Goal: Communication & Community: Connect with others

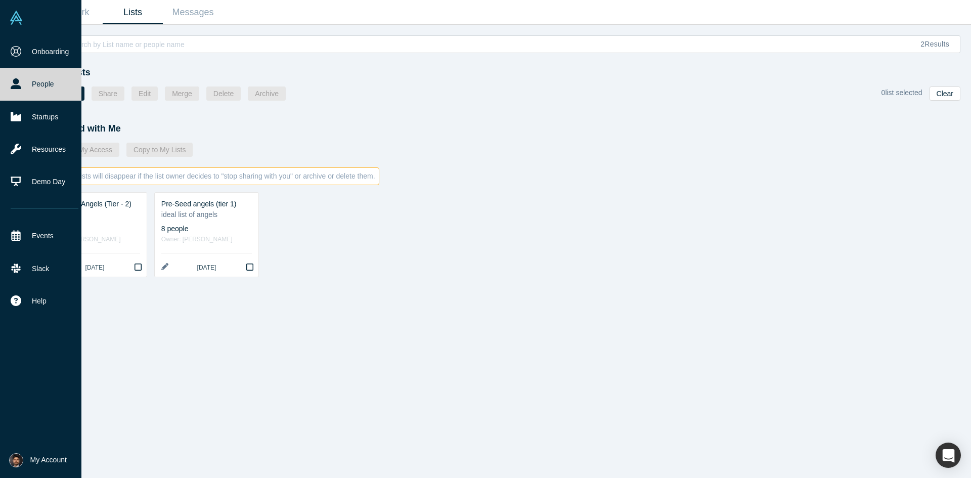
click at [39, 95] on link "People" at bounding box center [44, 84] width 89 height 32
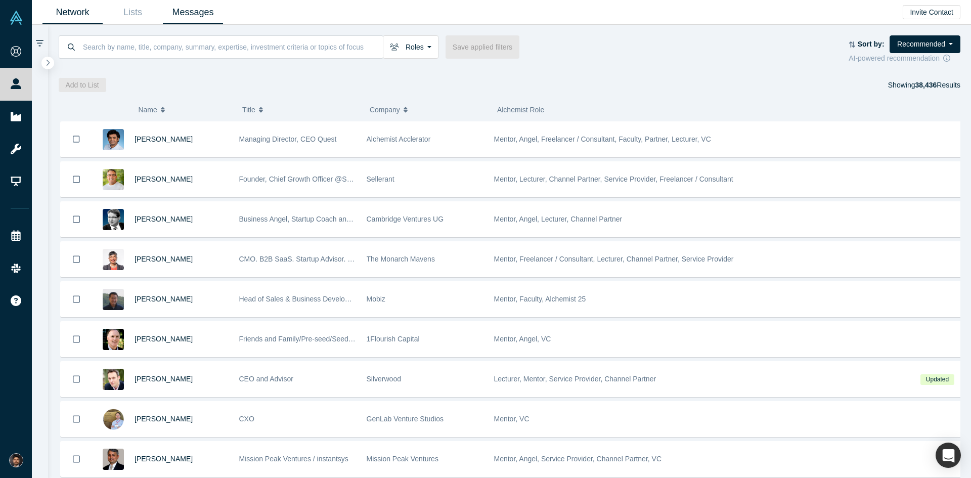
click at [209, 14] on link "Messages" at bounding box center [193, 13] width 60 height 24
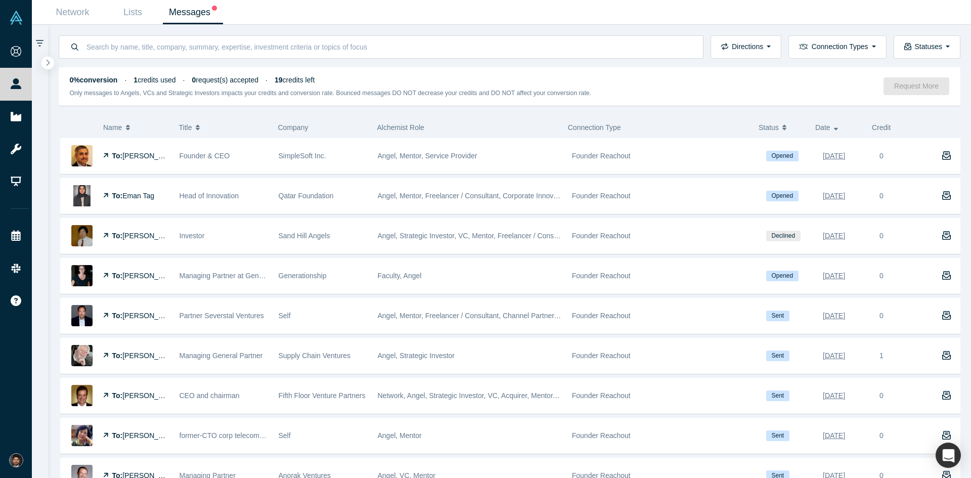
click at [194, 12] on link "Messages" at bounding box center [193, 13] width 60 height 24
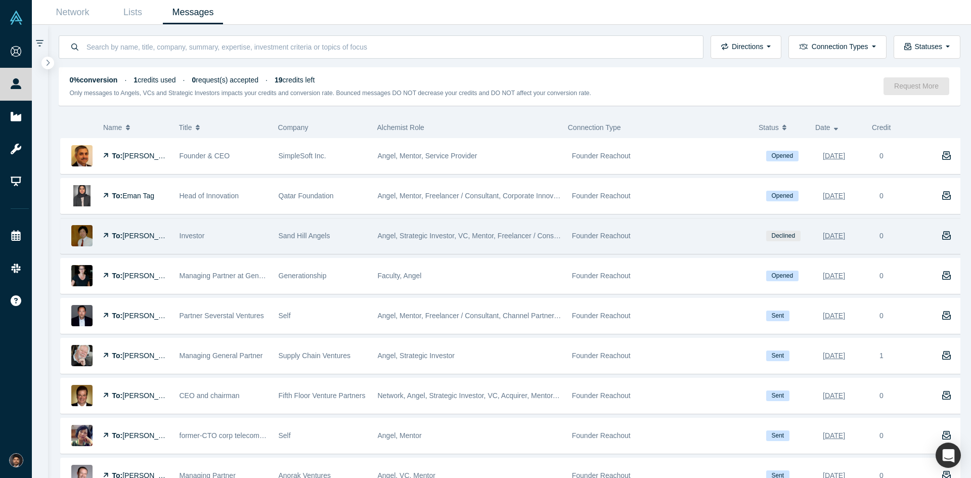
click at [138, 238] on span "[PERSON_NAME]" at bounding box center [151, 236] width 58 height 8
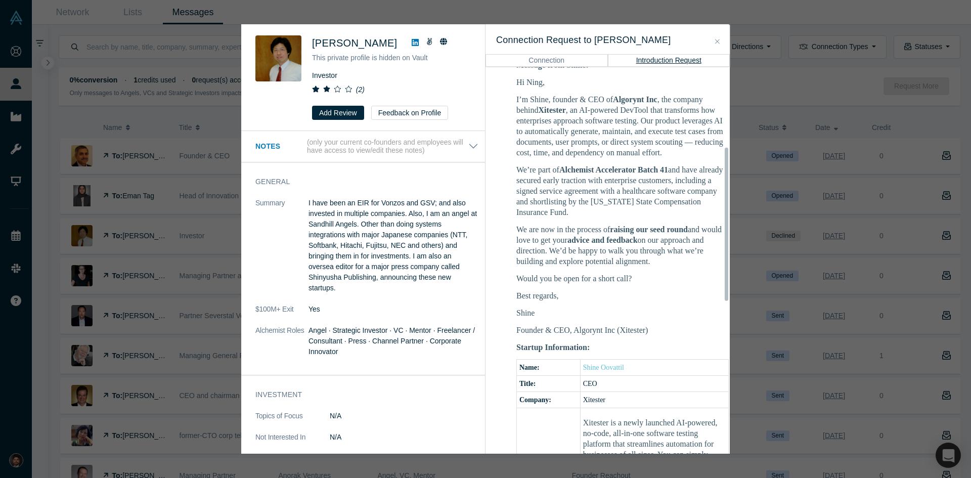
click at [717, 44] on icon "Close" at bounding box center [717, 41] width 5 height 7
